Goal: Information Seeking & Learning: Learn about a topic

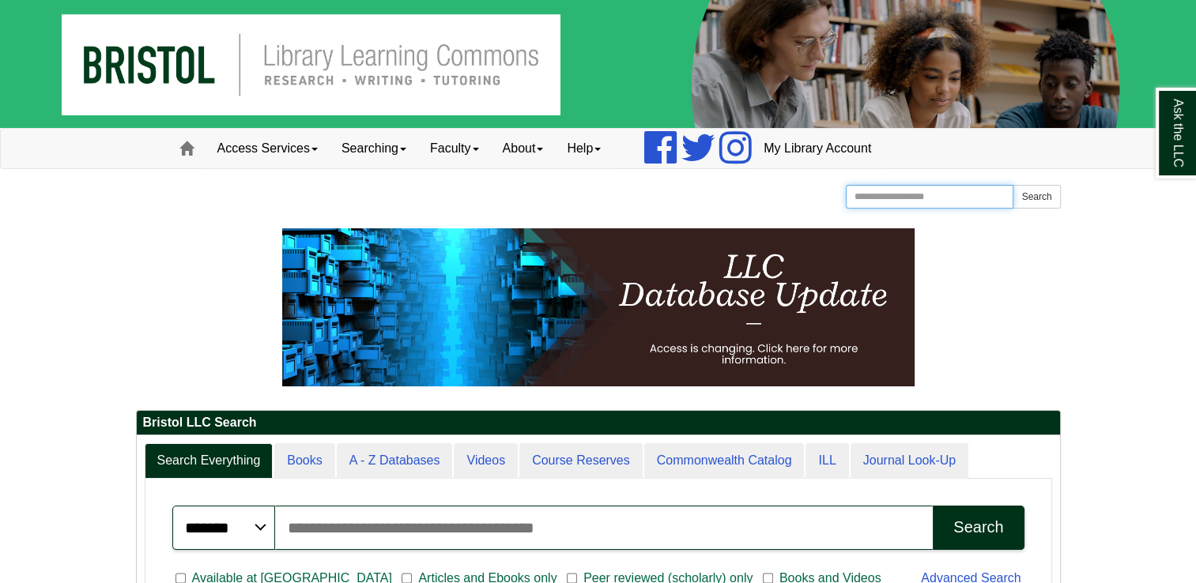
click at [873, 206] on input "Search the Website" at bounding box center [930, 197] width 168 height 24
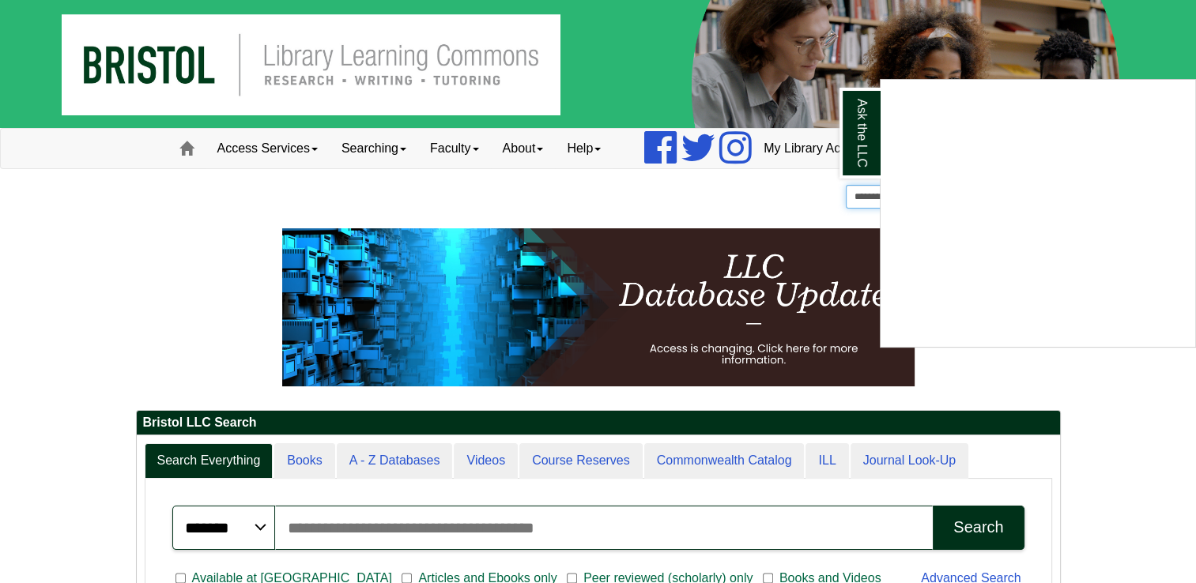
type input "**********"
click at [1013, 185] on button "Search" at bounding box center [1036, 197] width 47 height 24
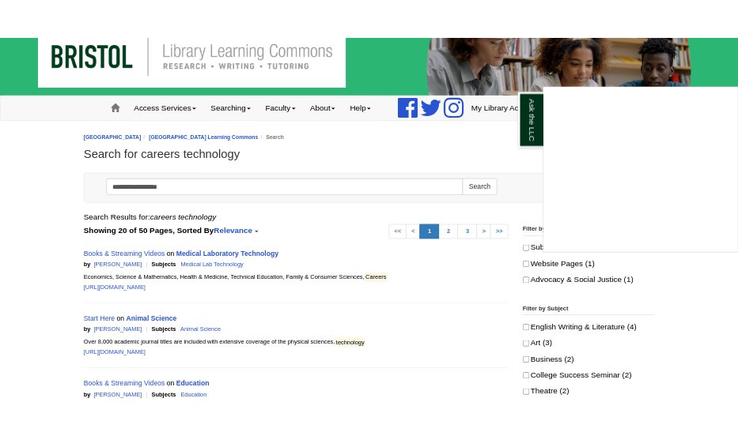
scroll to position [32, 0]
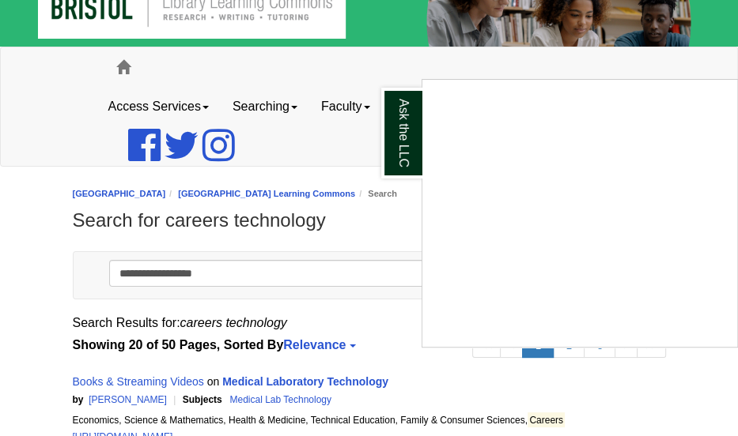
click at [306, 95] on div "Ask the LLC" at bounding box center [369, 218] width 738 height 436
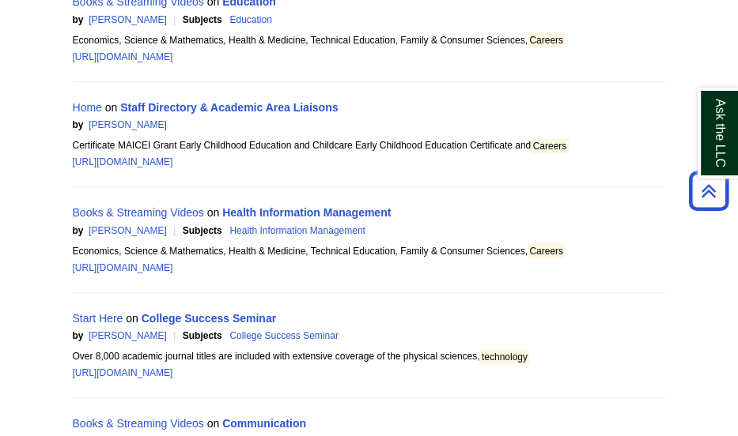
scroll to position [0, 0]
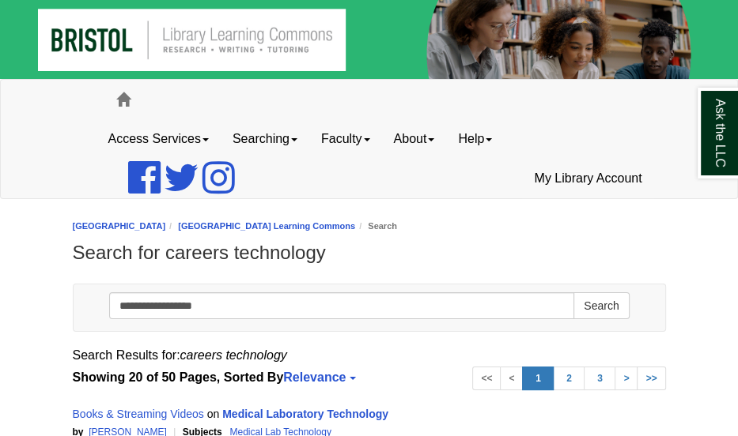
click at [108, 6] on img at bounding box center [369, 39] width 738 height 79
click at [179, 45] on img at bounding box center [369, 39] width 738 height 79
click at [168, 141] on link "Access Services" at bounding box center [158, 139] width 124 height 40
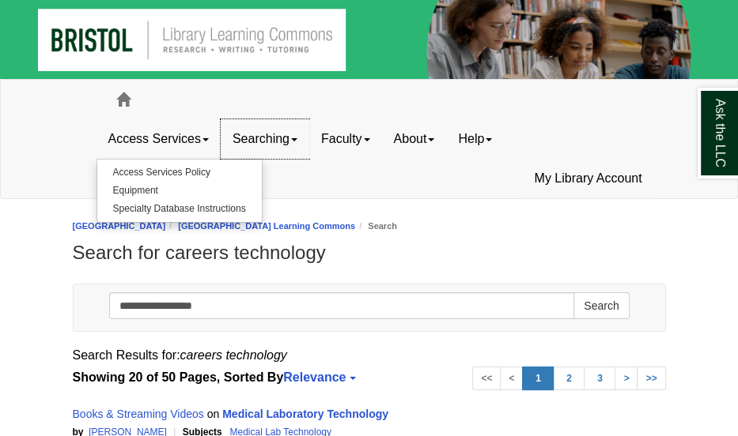
click at [268, 135] on link "Searching" at bounding box center [265, 139] width 89 height 40
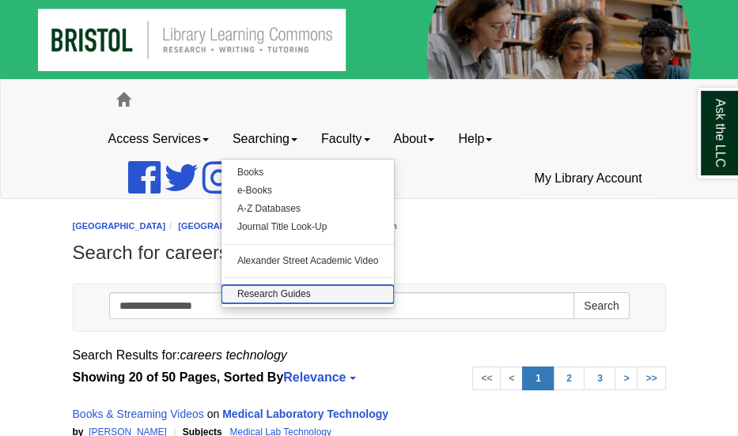
click at [262, 297] on link "Research Guides" at bounding box center [307, 294] width 173 height 18
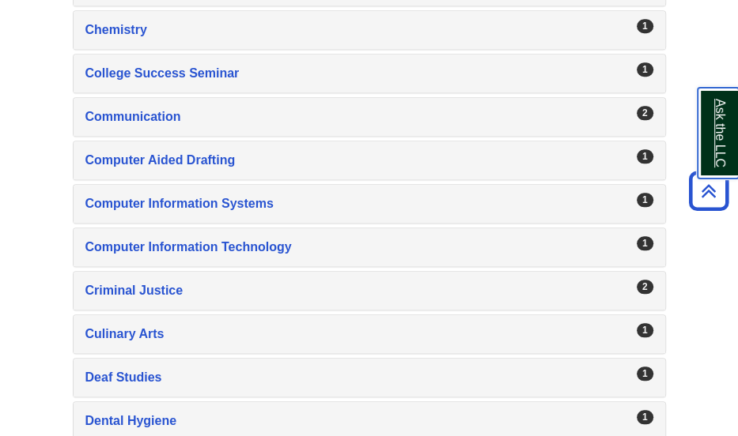
scroll to position [822, 0]
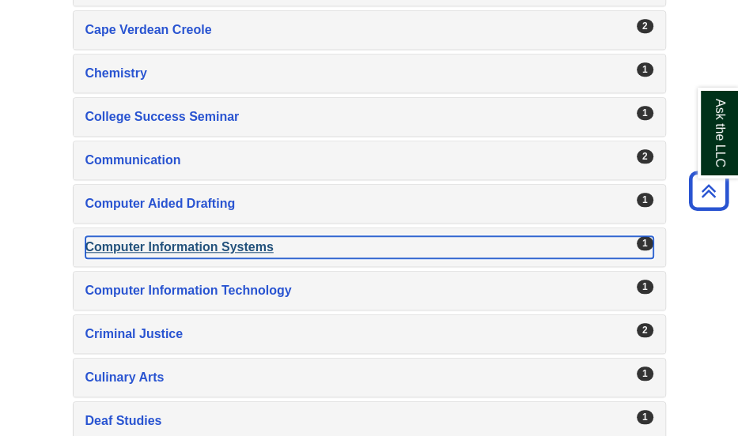
click at [247, 236] on div "Computer Information Systems , 1 guides" at bounding box center [369, 247] width 568 height 22
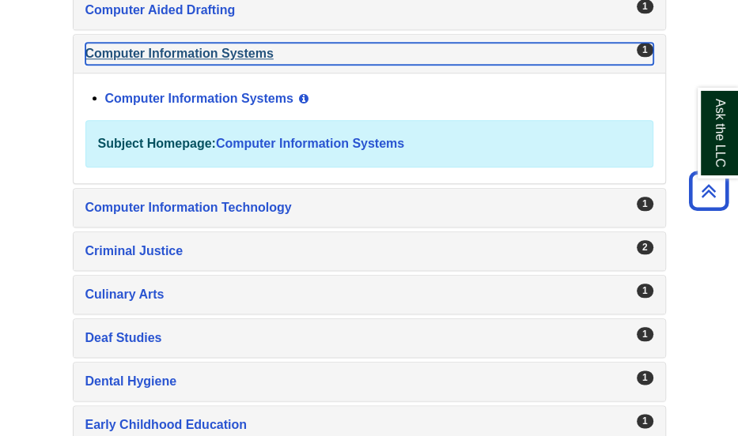
scroll to position [1031, 0]
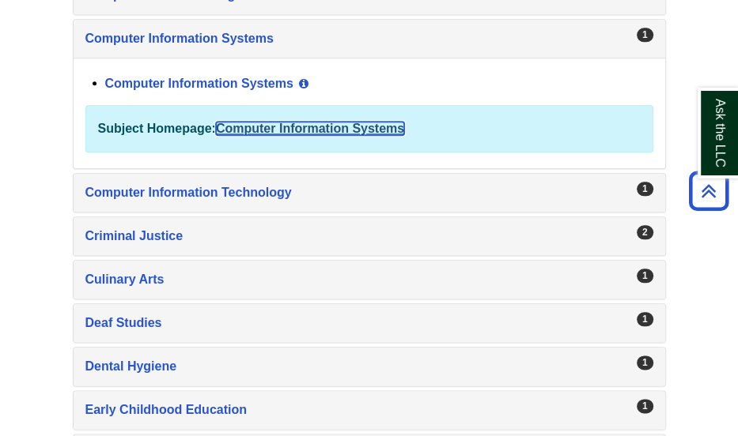
click at [337, 122] on link "Computer Information Systems" at bounding box center [310, 128] width 188 height 13
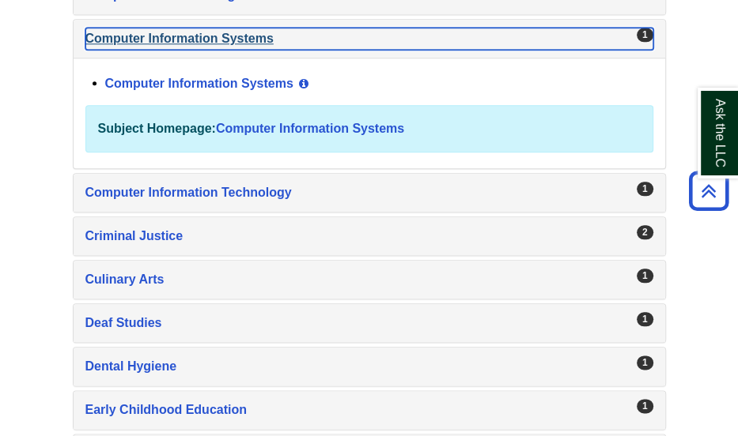
click at [642, 31] on div "1" at bounding box center [644, 35] width 17 height 14
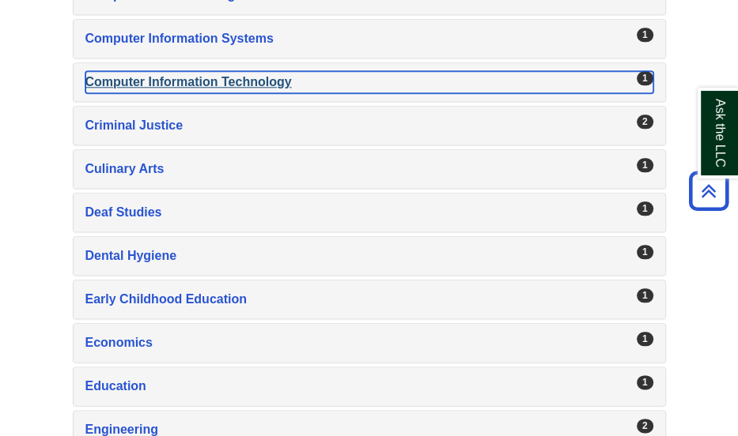
click at [640, 71] on div "1" at bounding box center [644, 78] width 17 height 14
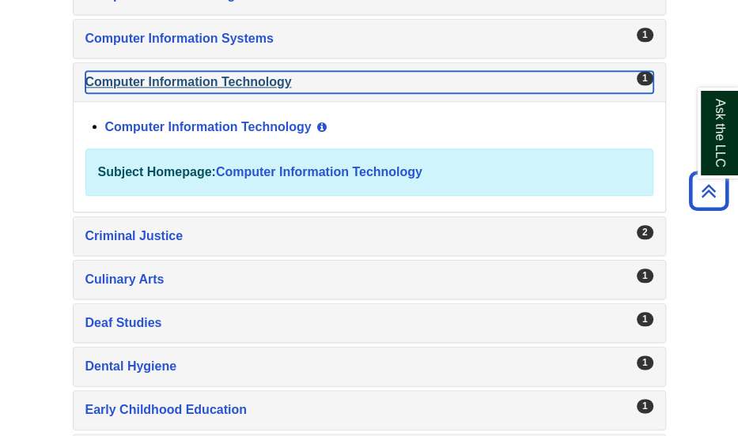
click at [640, 71] on div "1" at bounding box center [644, 78] width 17 height 14
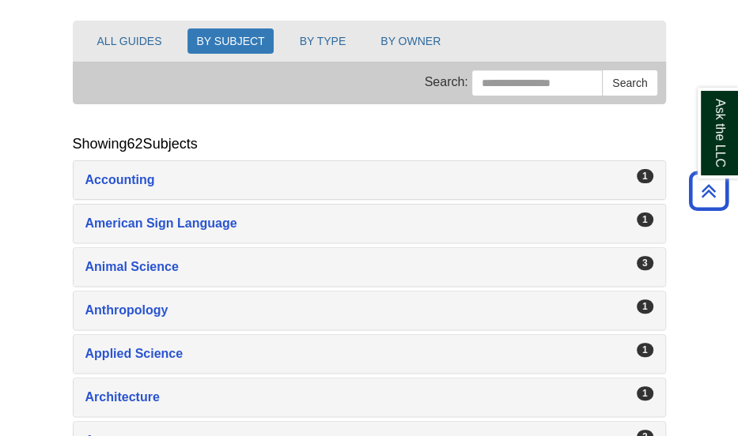
scroll to position [0, 0]
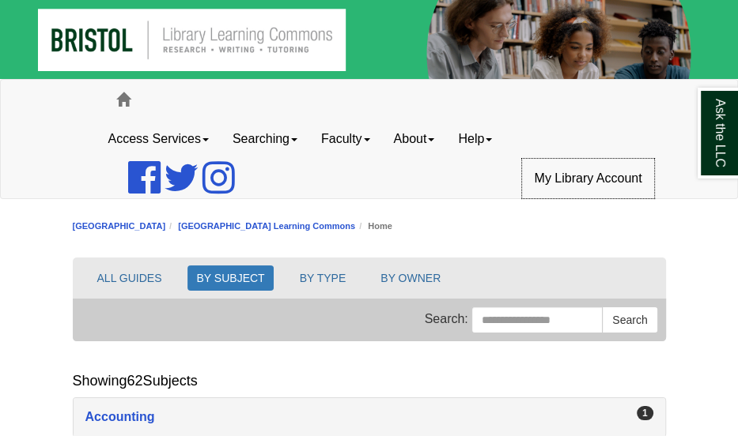
click at [569, 185] on link "My Library Account" at bounding box center [587, 179] width 131 height 40
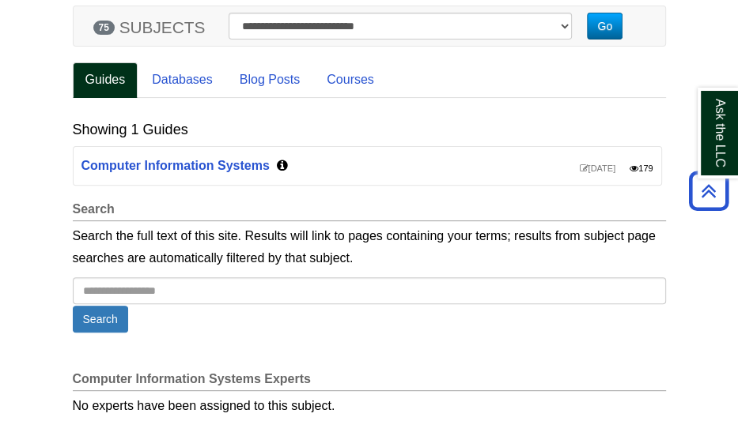
scroll to position [294, 0]
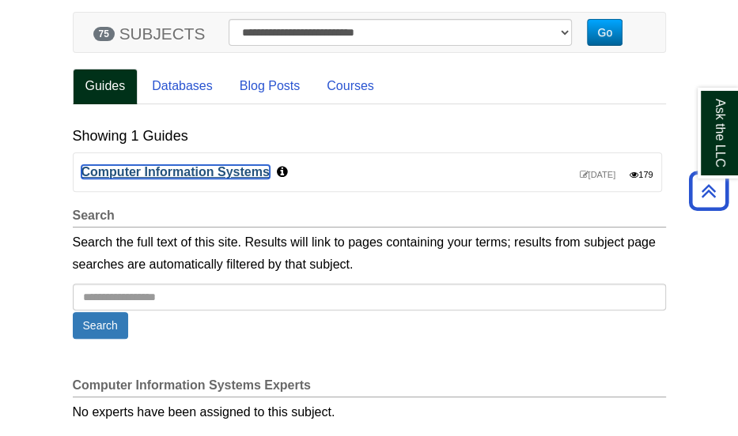
click at [239, 175] on link "Computer Information Systems" at bounding box center [175, 171] width 188 height 13
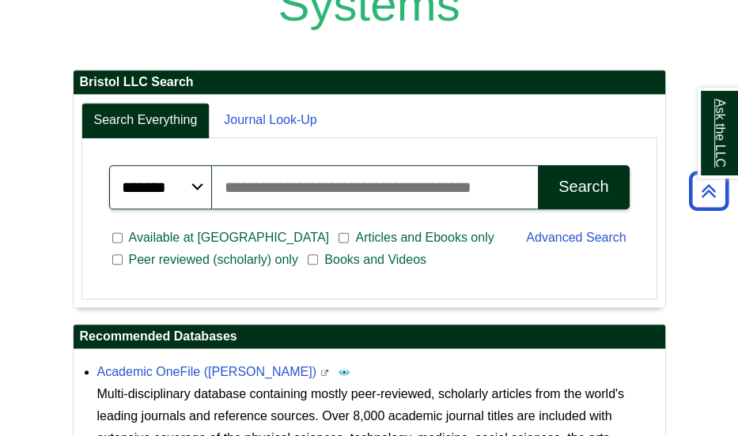
scroll to position [430, 0]
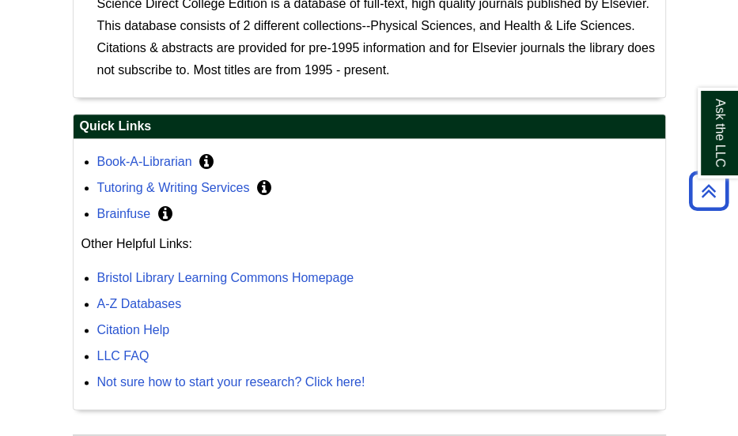
scroll to position [1211, 0]
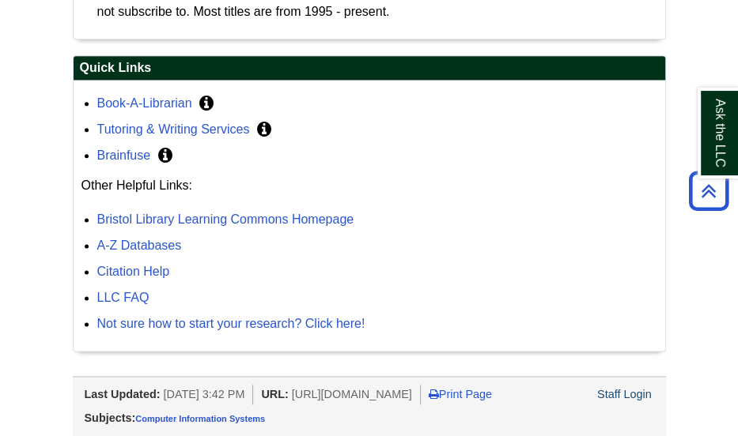
click at [253, 429] on div "Subjects: Computer Information Systems" at bounding box center [369, 419] width 593 height 28
click at [256, 419] on link "Computer Information Systems" at bounding box center [200, 418] width 130 height 9
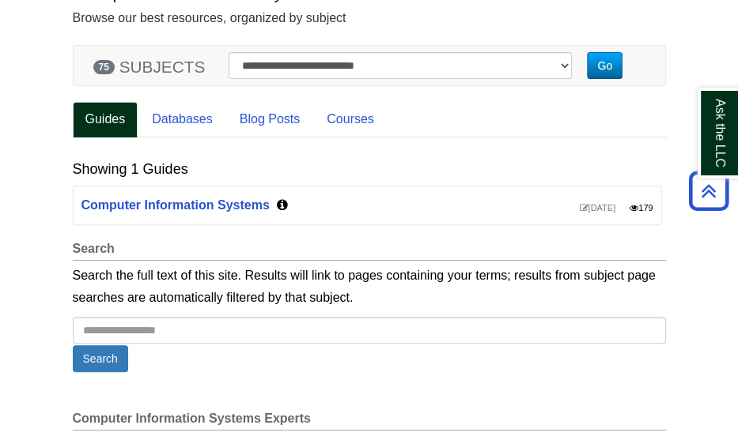
scroll to position [193, 0]
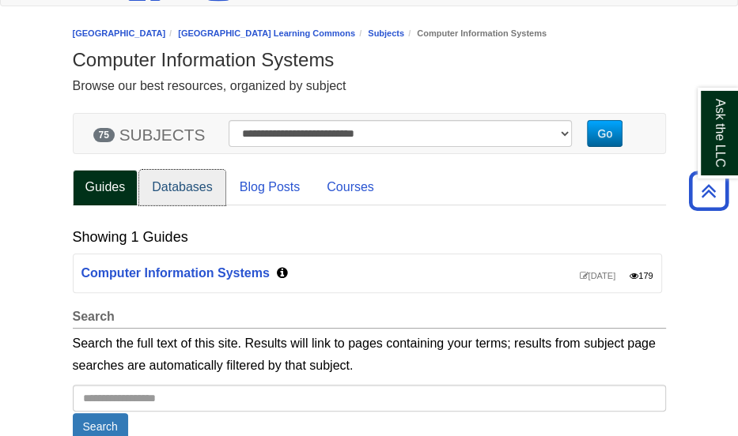
click at [198, 201] on link "Databases" at bounding box center [182, 188] width 86 height 36
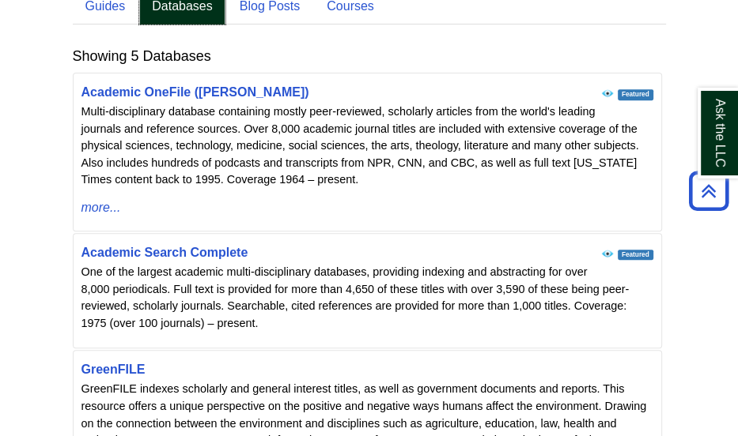
scroll to position [247, 0]
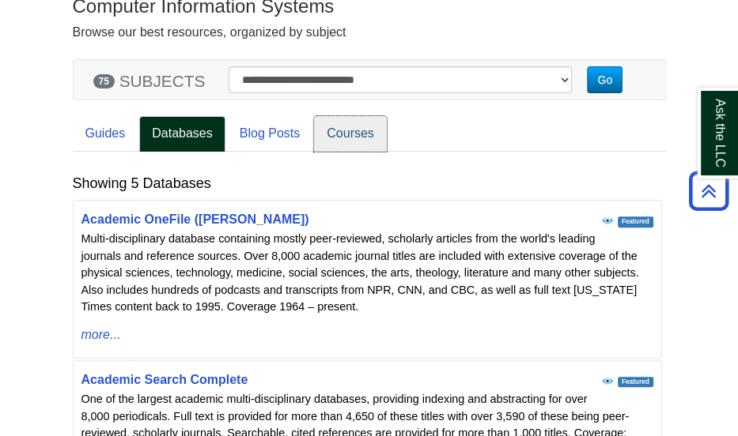
click at [329, 125] on link "Courses" at bounding box center [350, 134] width 73 height 36
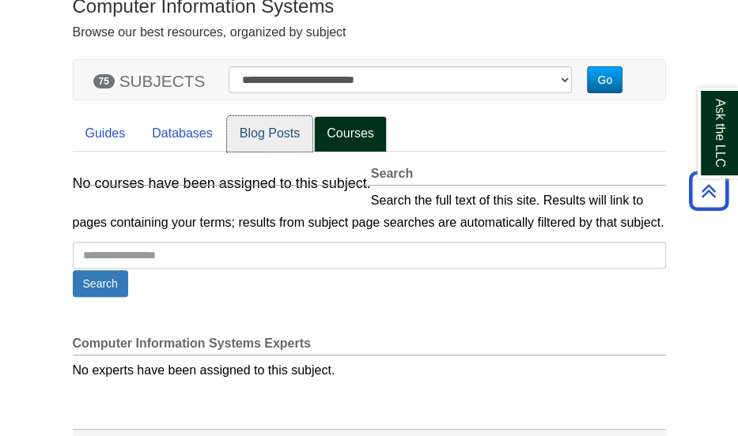
click at [275, 138] on link "Blog Posts" at bounding box center [269, 134] width 85 height 36
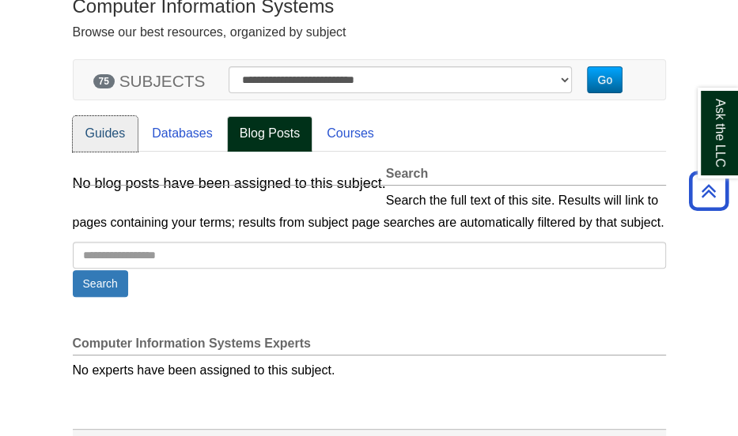
click at [108, 135] on link "Guides" at bounding box center [106, 134] width 66 height 36
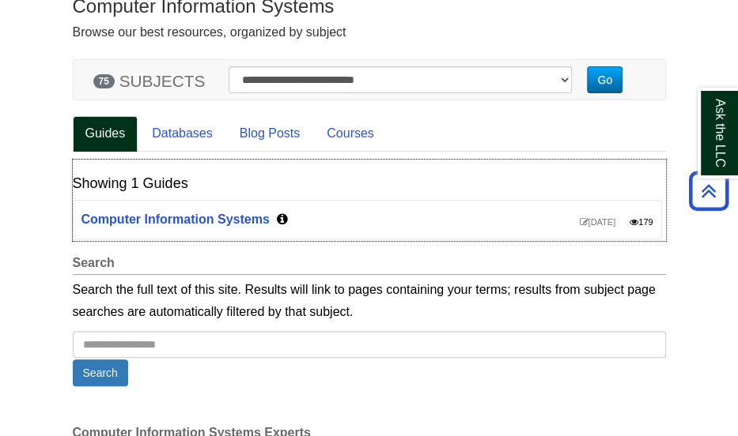
click at [629, 222] on icon "Content by Subject" at bounding box center [633, 222] width 9 height 9
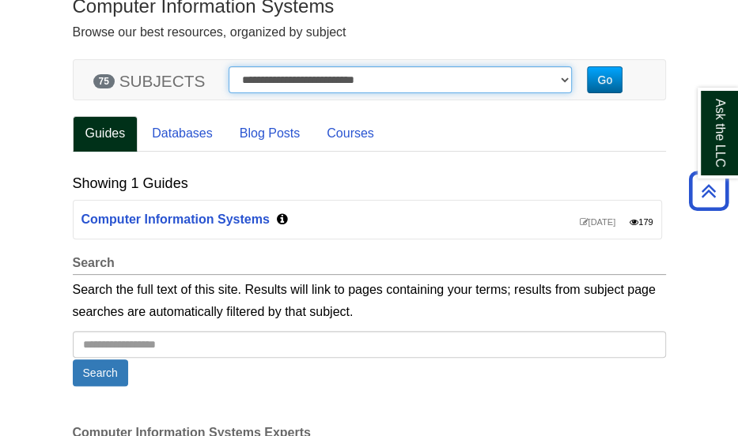
click at [398, 81] on select "**********" at bounding box center [399, 79] width 343 height 27
click at [228, 66] on select "**********" at bounding box center [399, 79] width 343 height 27
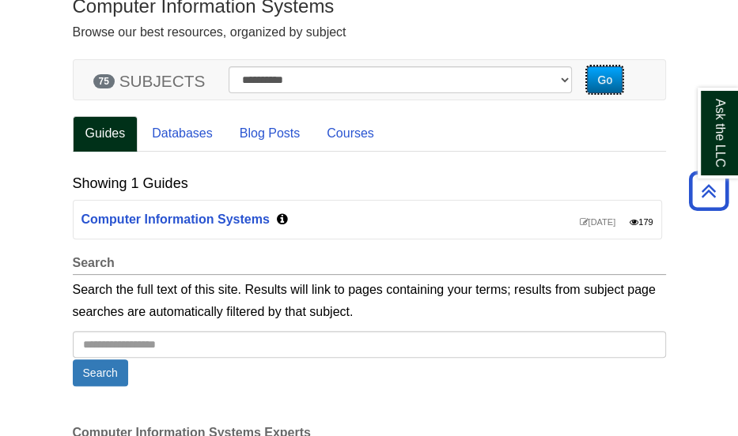
click at [613, 80] on button "Go" at bounding box center [605, 79] width 36 height 27
click at [217, 138] on link "Databases" at bounding box center [182, 134] width 86 height 36
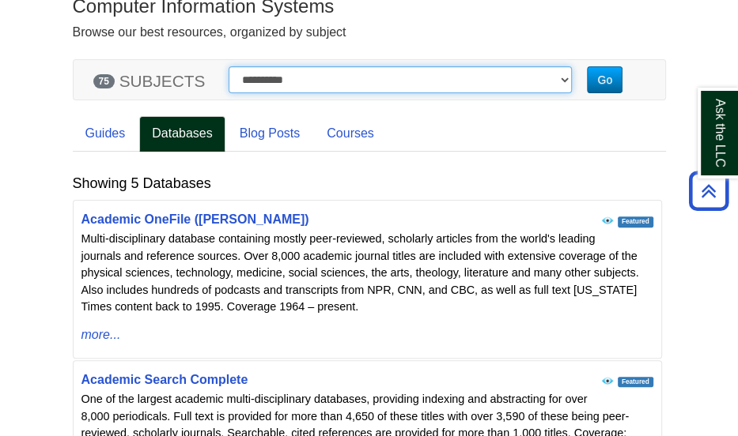
click at [369, 88] on select "**********" at bounding box center [399, 79] width 343 height 27
select select "*******"
click at [228, 66] on select "**********" at bounding box center [399, 79] width 343 height 27
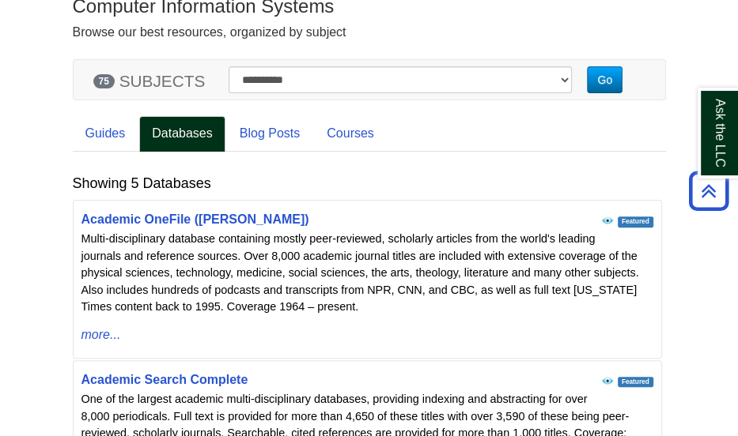
click at [613, 60] on div "**********" at bounding box center [369, 80] width 568 height 40
click at [610, 62] on div "**********" at bounding box center [369, 80] width 568 height 40
click at [613, 72] on button "Go" at bounding box center [605, 79] width 36 height 27
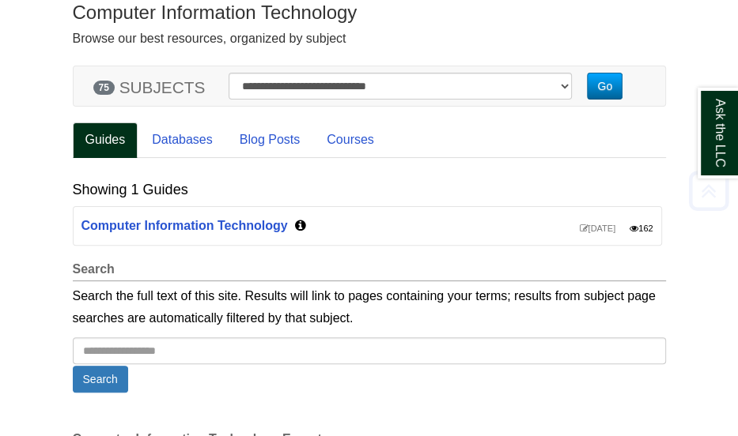
scroll to position [245, 0]
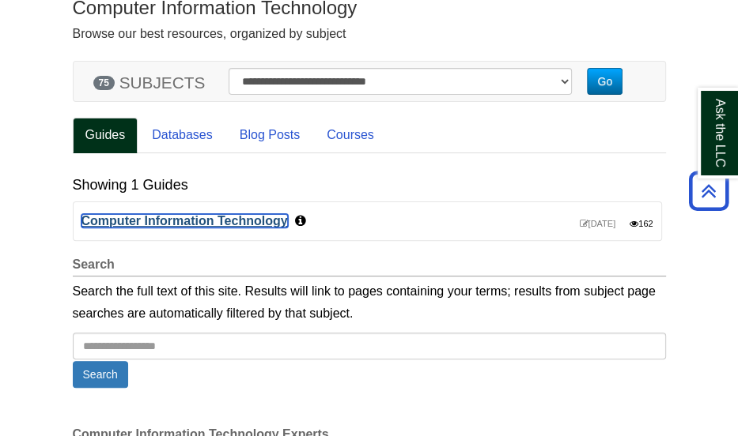
click at [156, 224] on link "Computer Information Technology" at bounding box center [184, 220] width 206 height 13
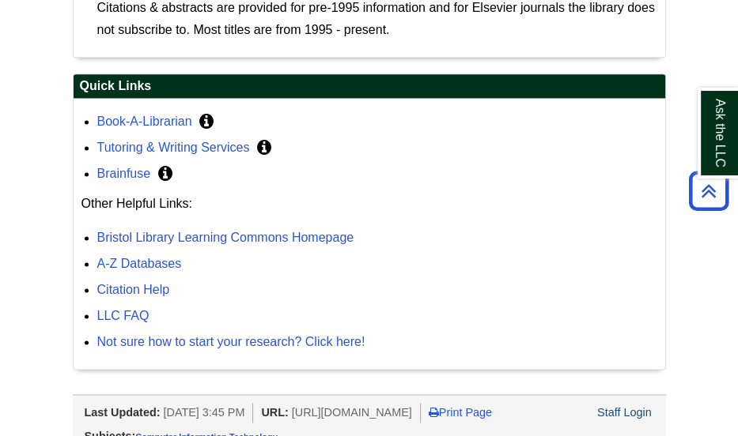
scroll to position [1287, 0]
